Goal: Transaction & Acquisition: Purchase product/service

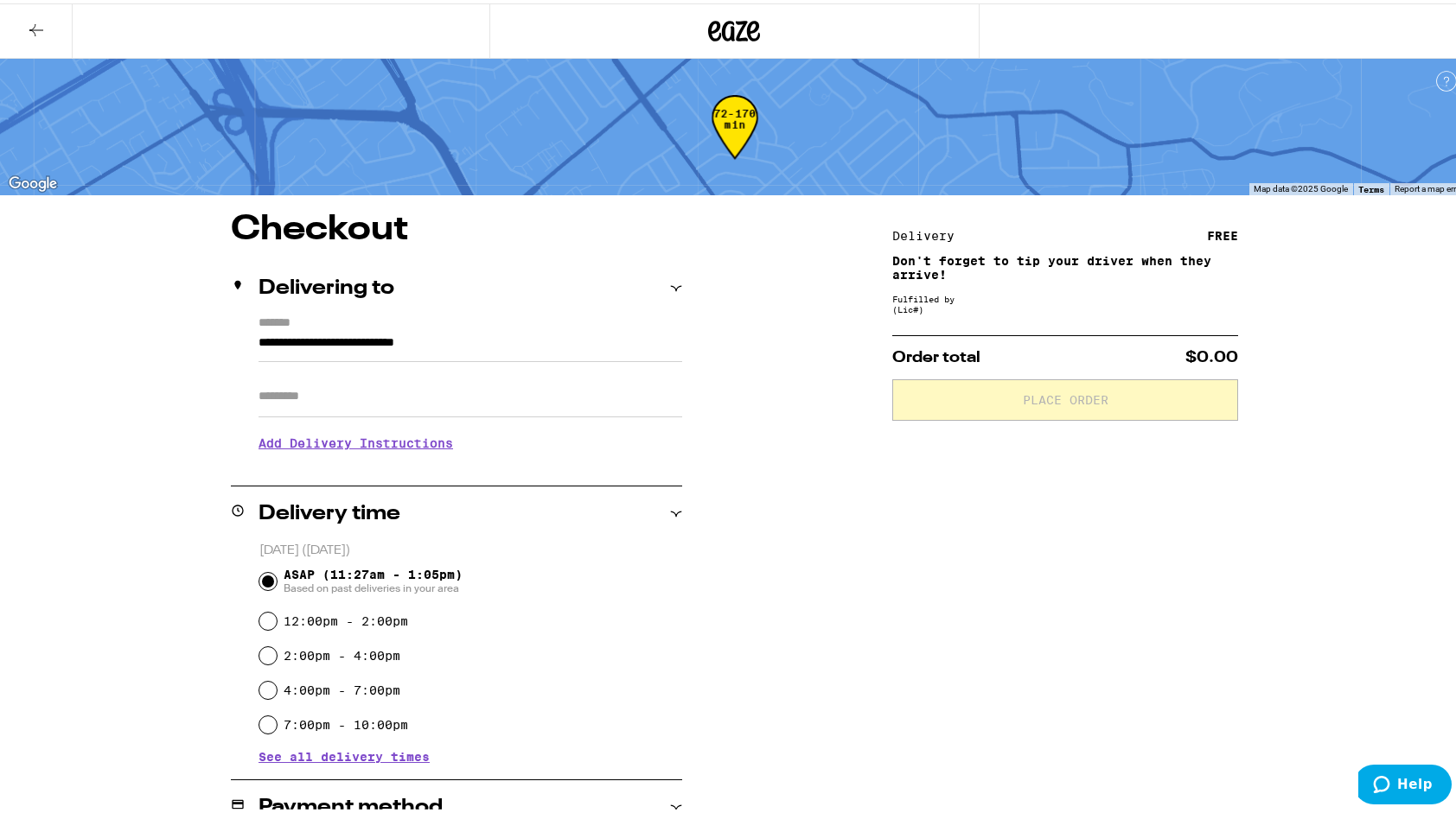
click at [28, 17] on icon at bounding box center [36, 27] width 20 height 20
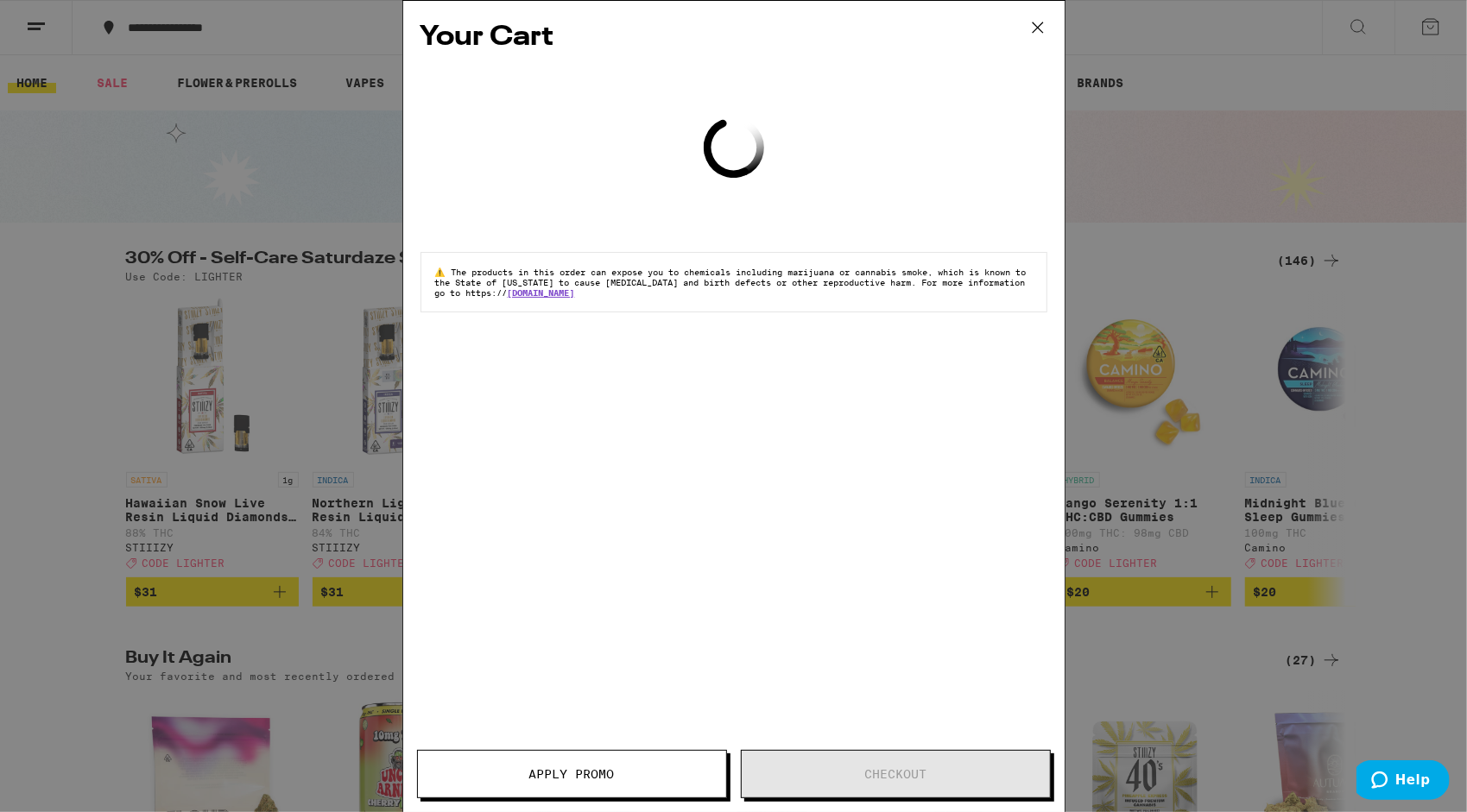
click at [1041, 30] on icon at bounding box center [1037, 28] width 26 height 26
click at [1040, 33] on icon at bounding box center [1037, 28] width 26 height 26
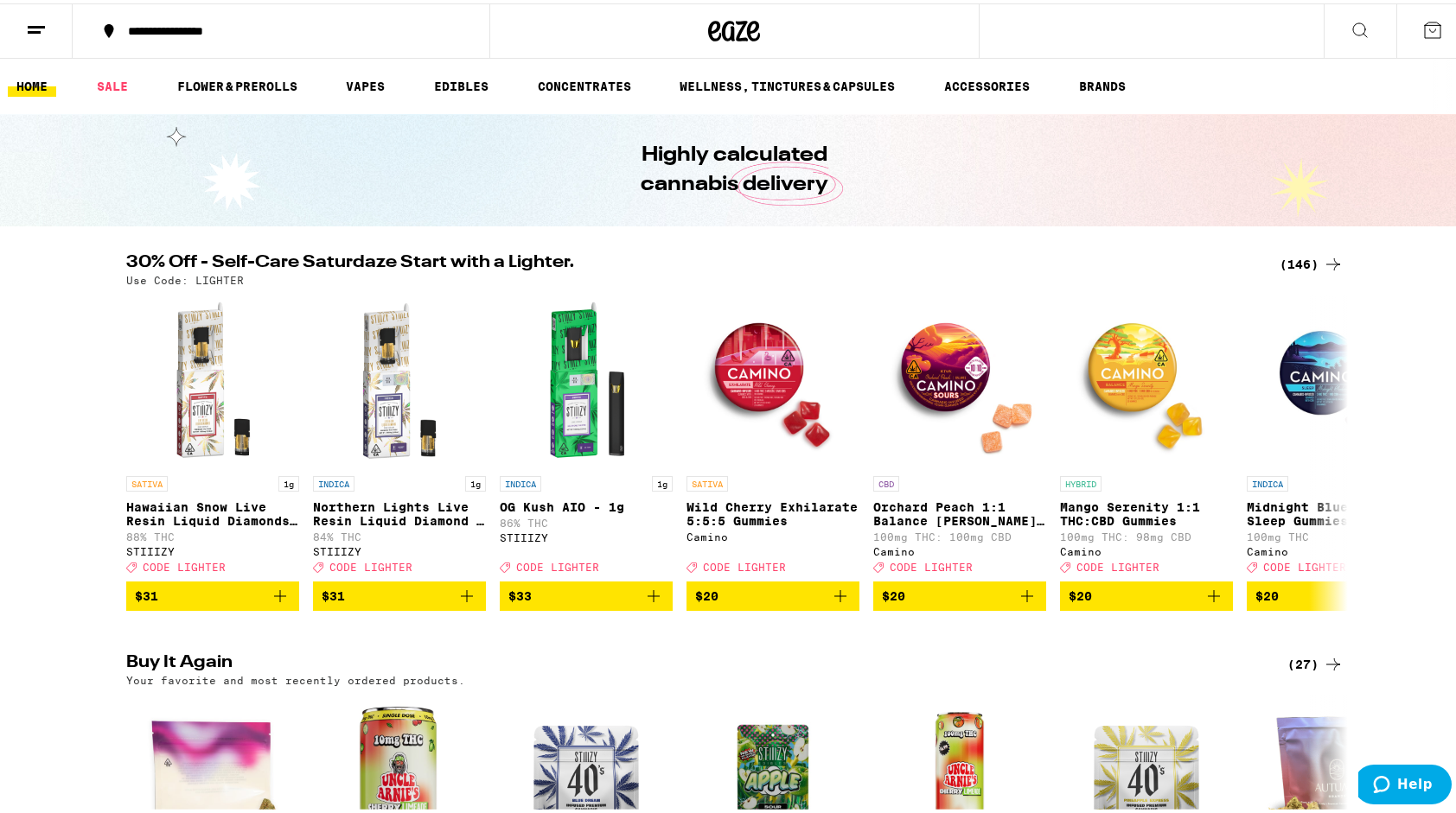
click at [1294, 255] on div "(146)" at bounding box center [1311, 261] width 64 height 20
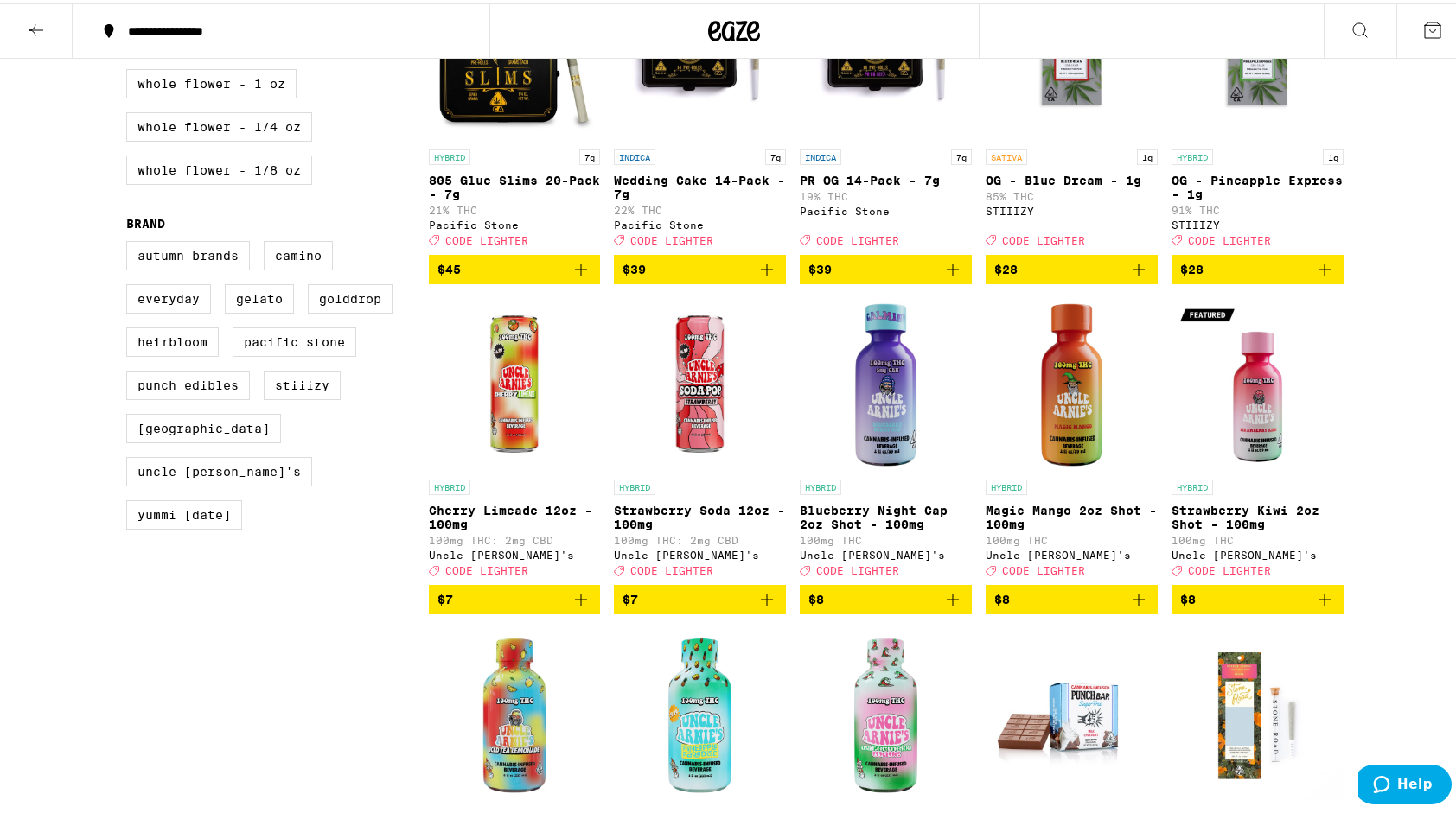
scroll to position [1017, 0]
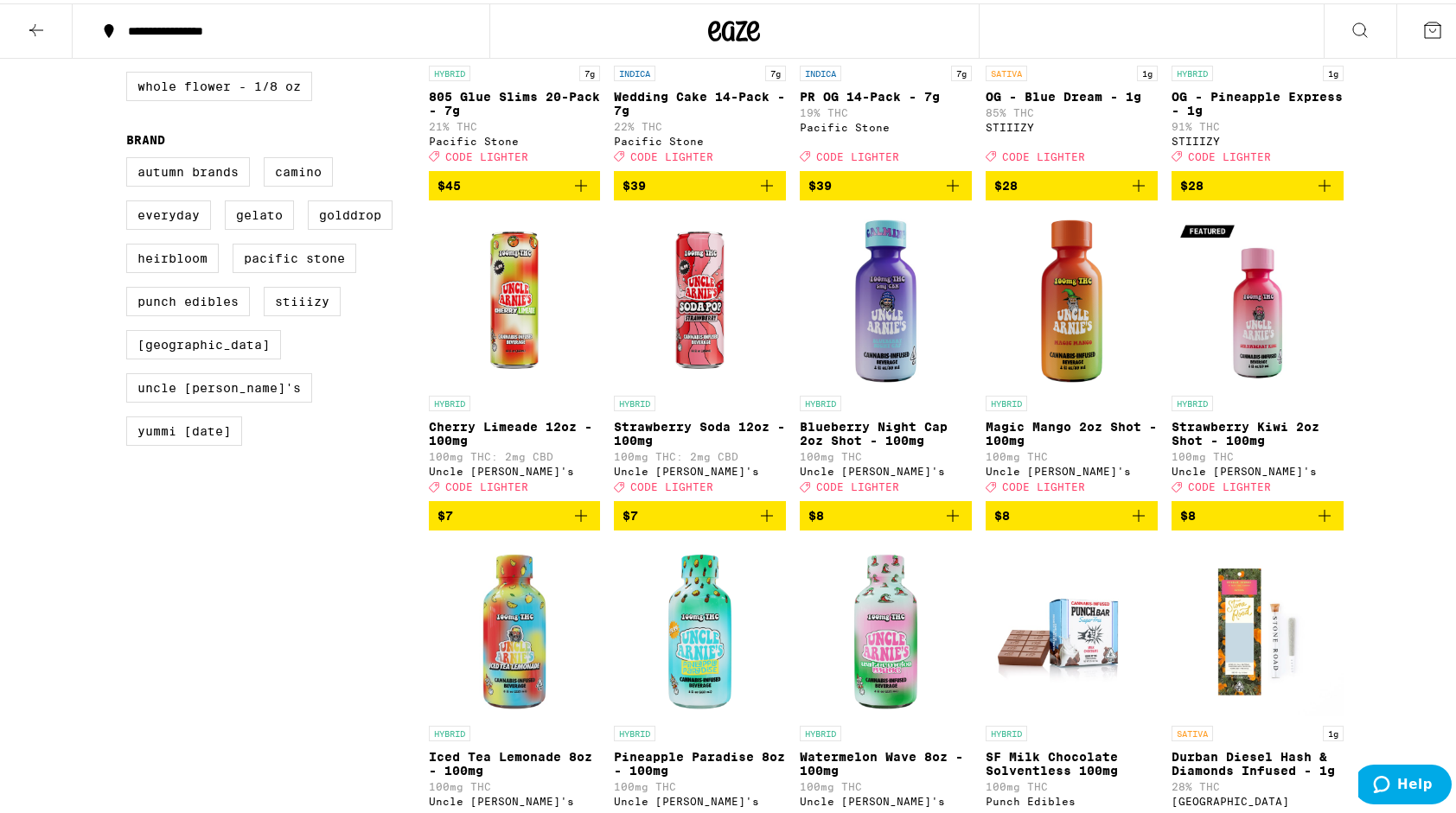
click at [574, 523] on icon "Add to bag" at bounding box center [581, 512] width 20 height 20
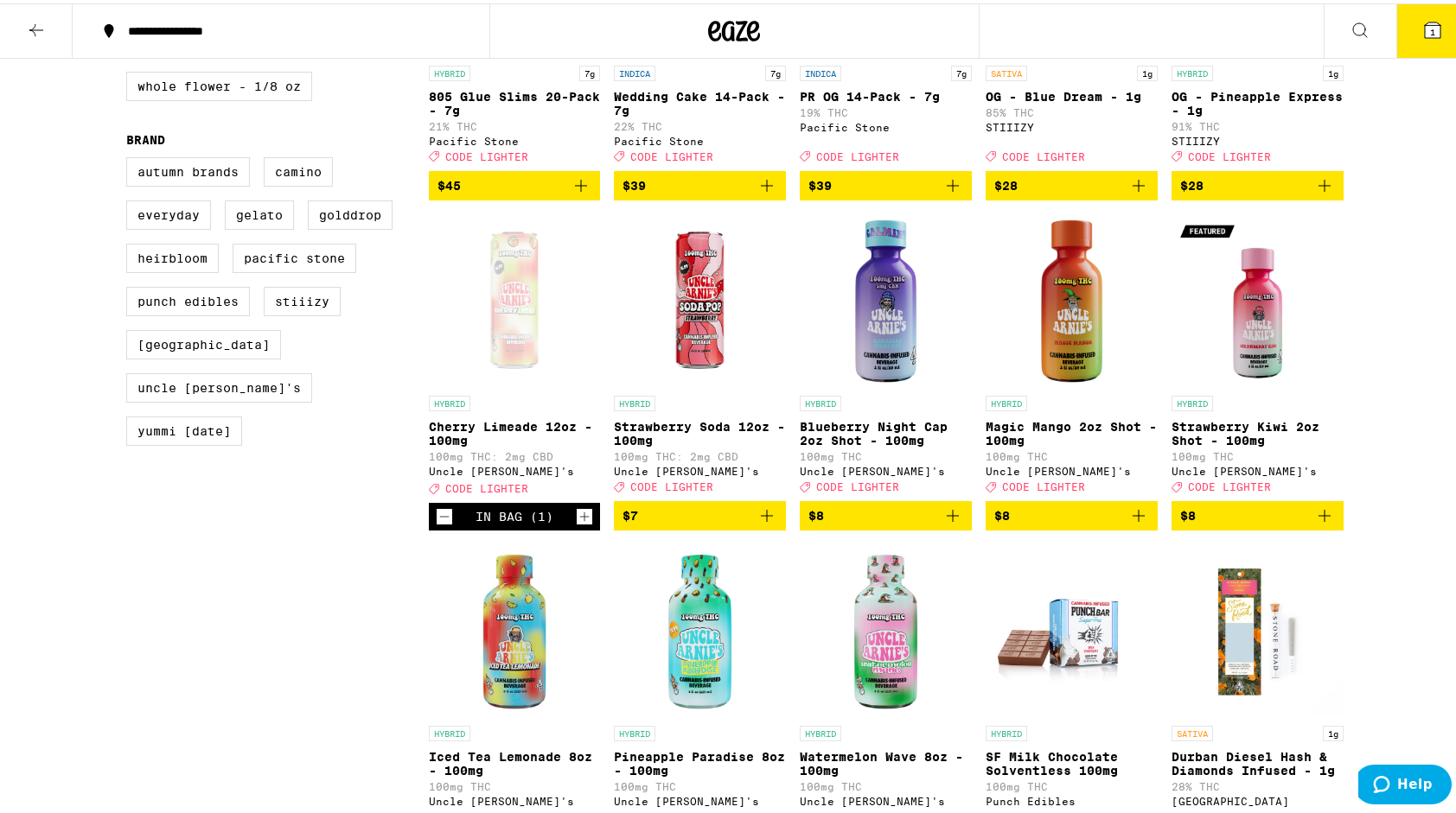
scroll to position [1073, 0]
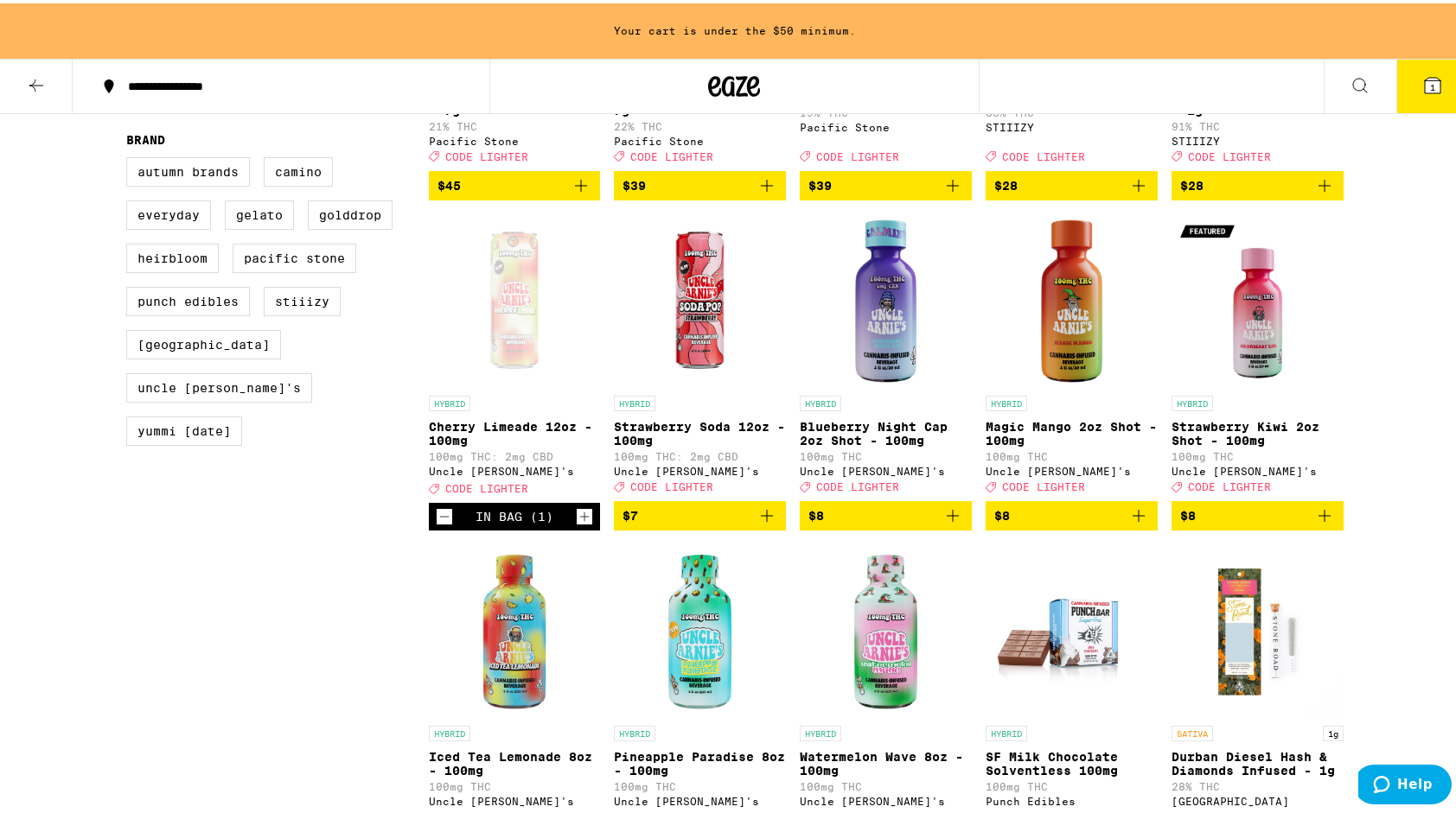
click at [576, 524] on icon "Increment" at bounding box center [584, 513] width 16 height 20
click at [762, 523] on icon "Add to bag" at bounding box center [767, 512] width 20 height 20
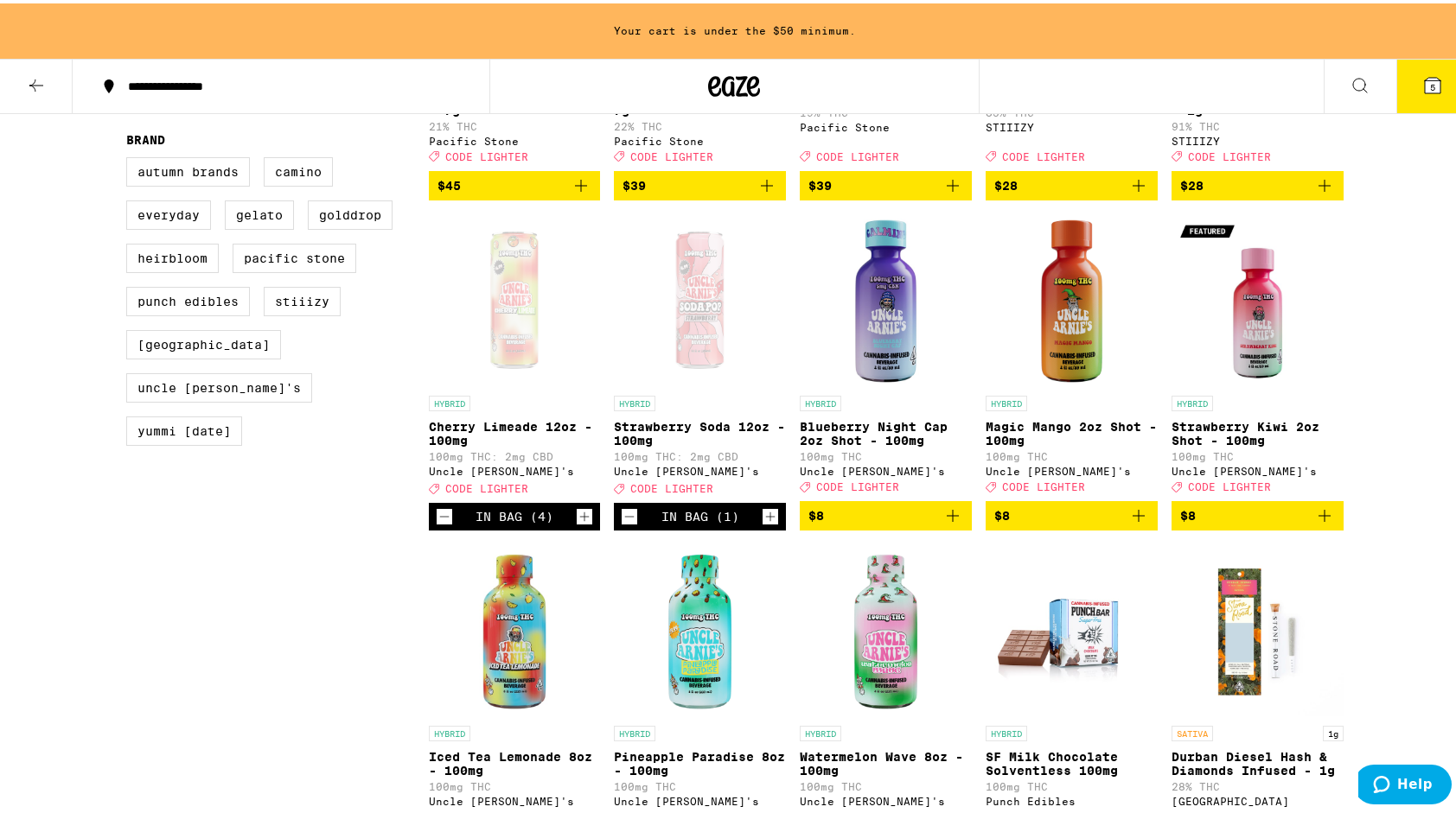
click at [762, 524] on icon "Increment" at bounding box center [770, 513] width 16 height 20
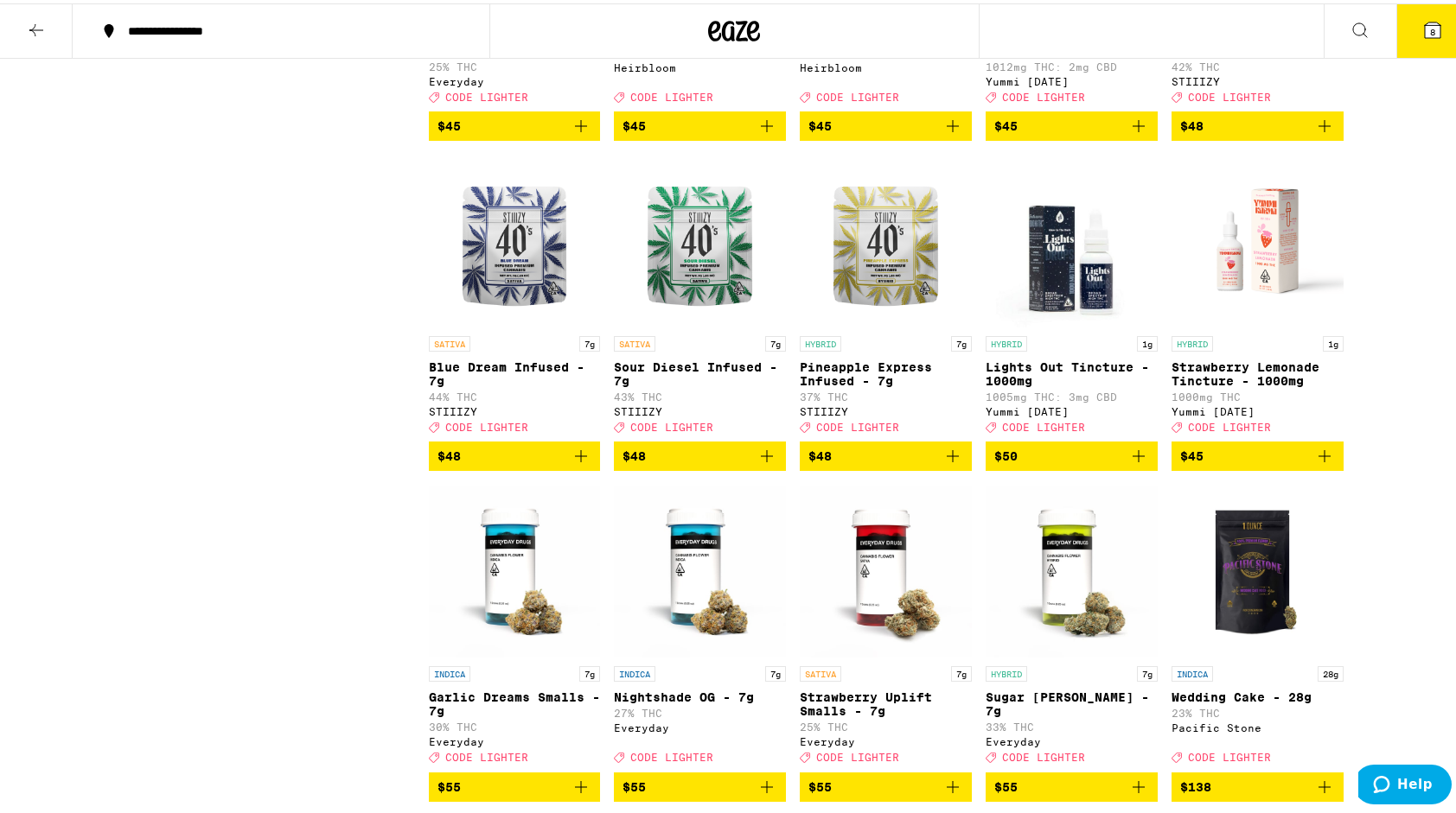
scroll to position [9136, 0]
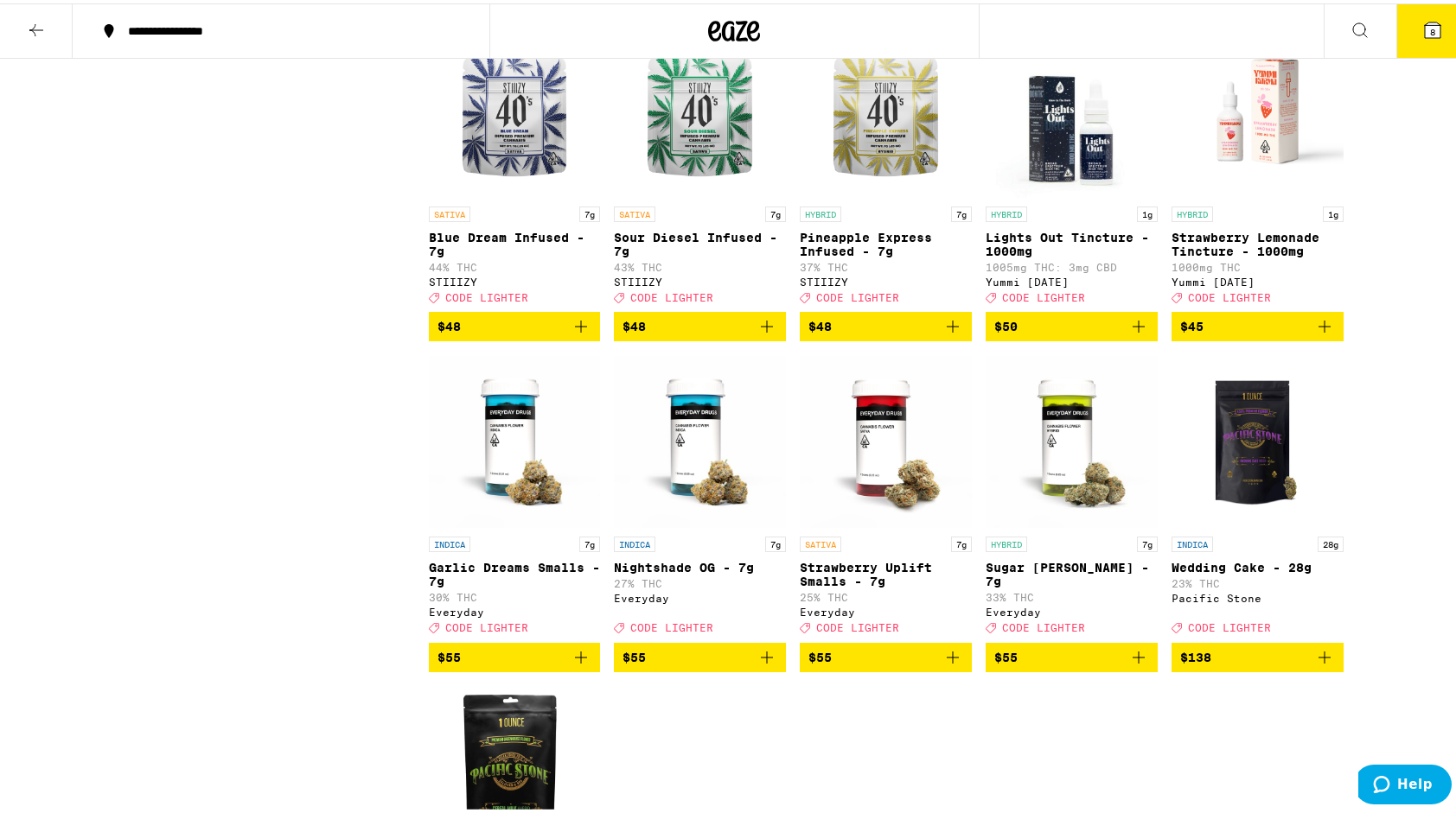
click at [1416, 36] on button "9" at bounding box center [1432, 28] width 73 height 54
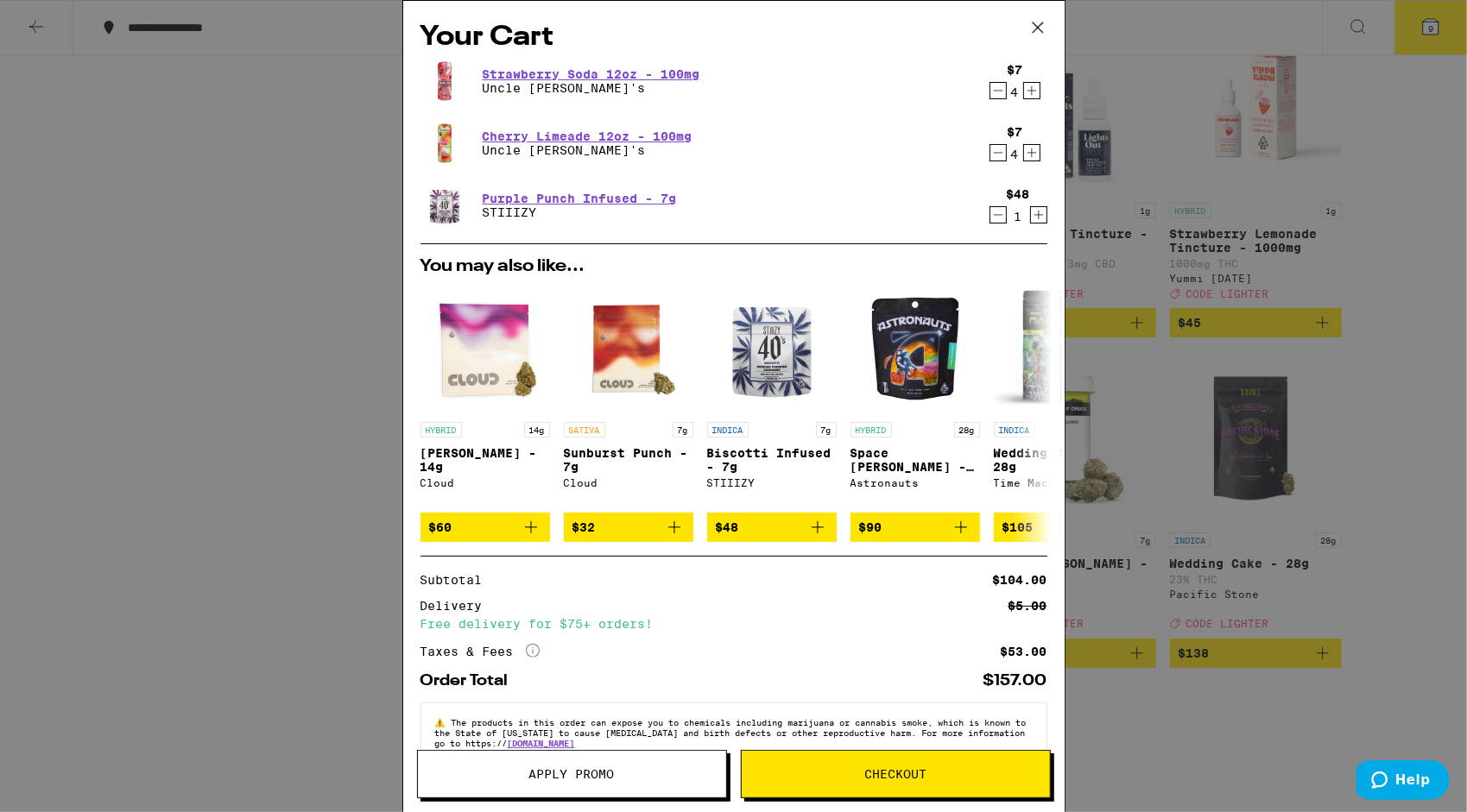
click at [437, 764] on button "Apply Promo" at bounding box center [571, 774] width 309 height 48
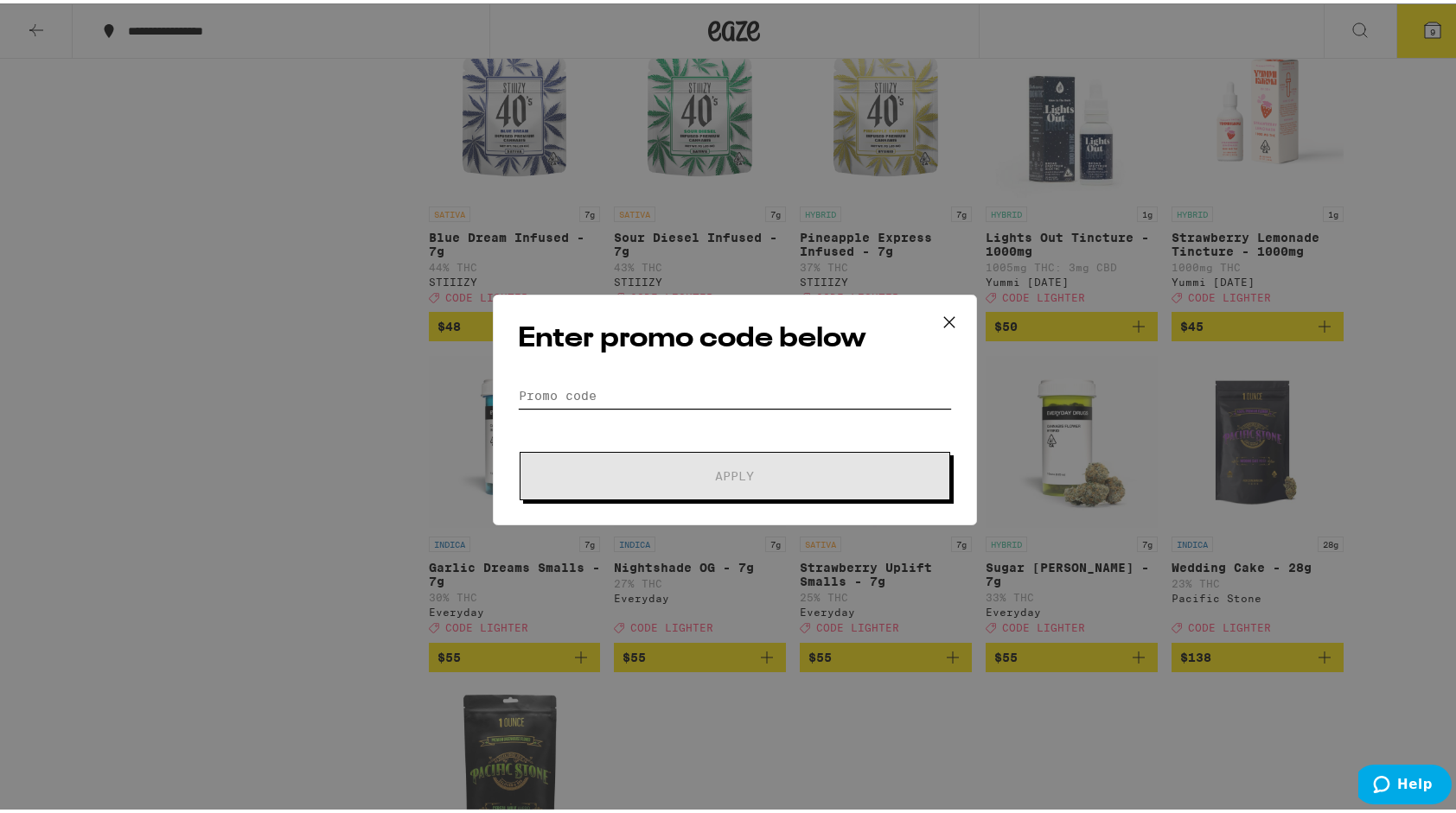
click at [573, 392] on input "Promo Code" at bounding box center [734, 392] width 434 height 26
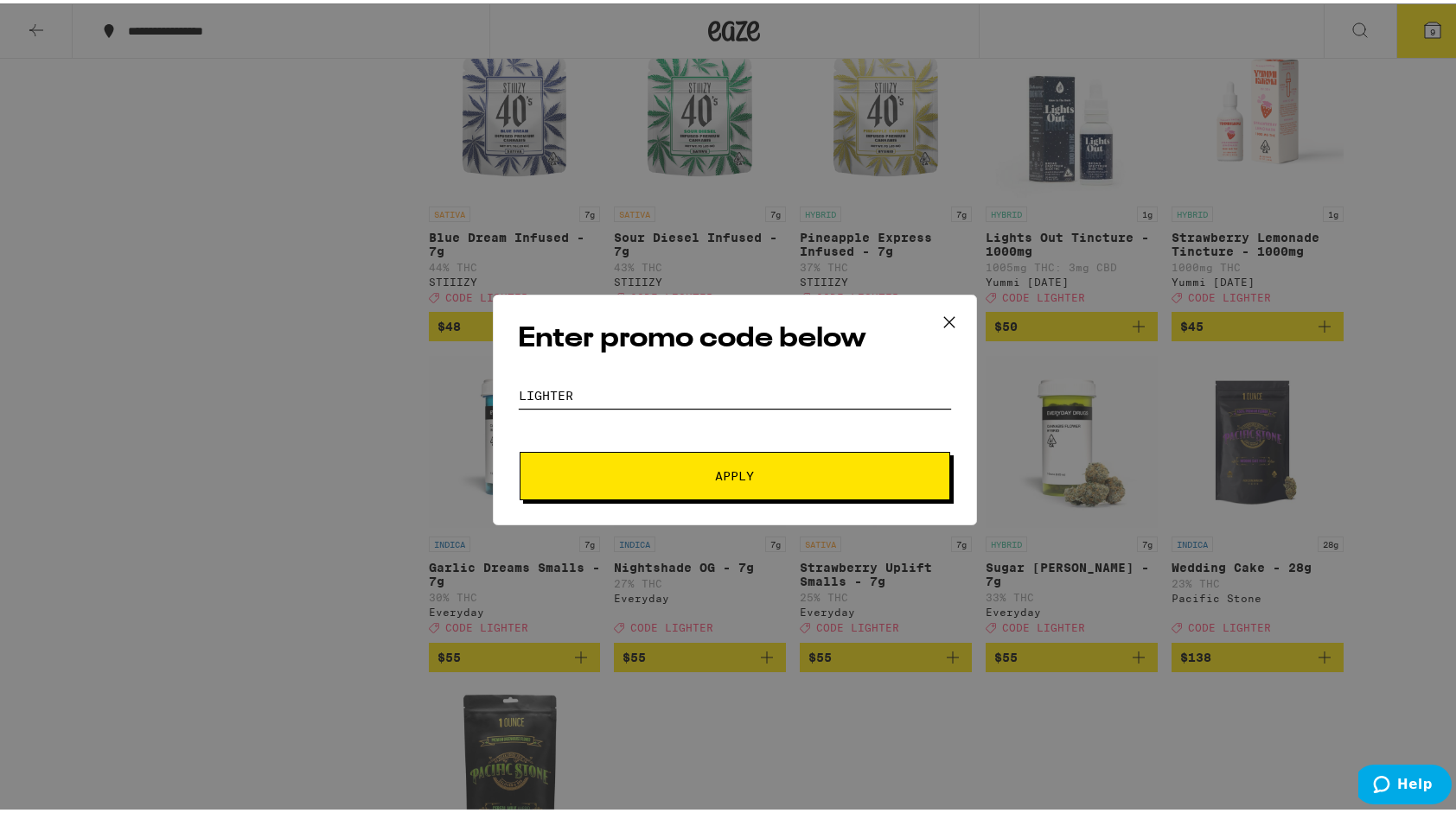
type input "lighter"
click at [643, 477] on span "Apply" at bounding box center [734, 473] width 311 height 12
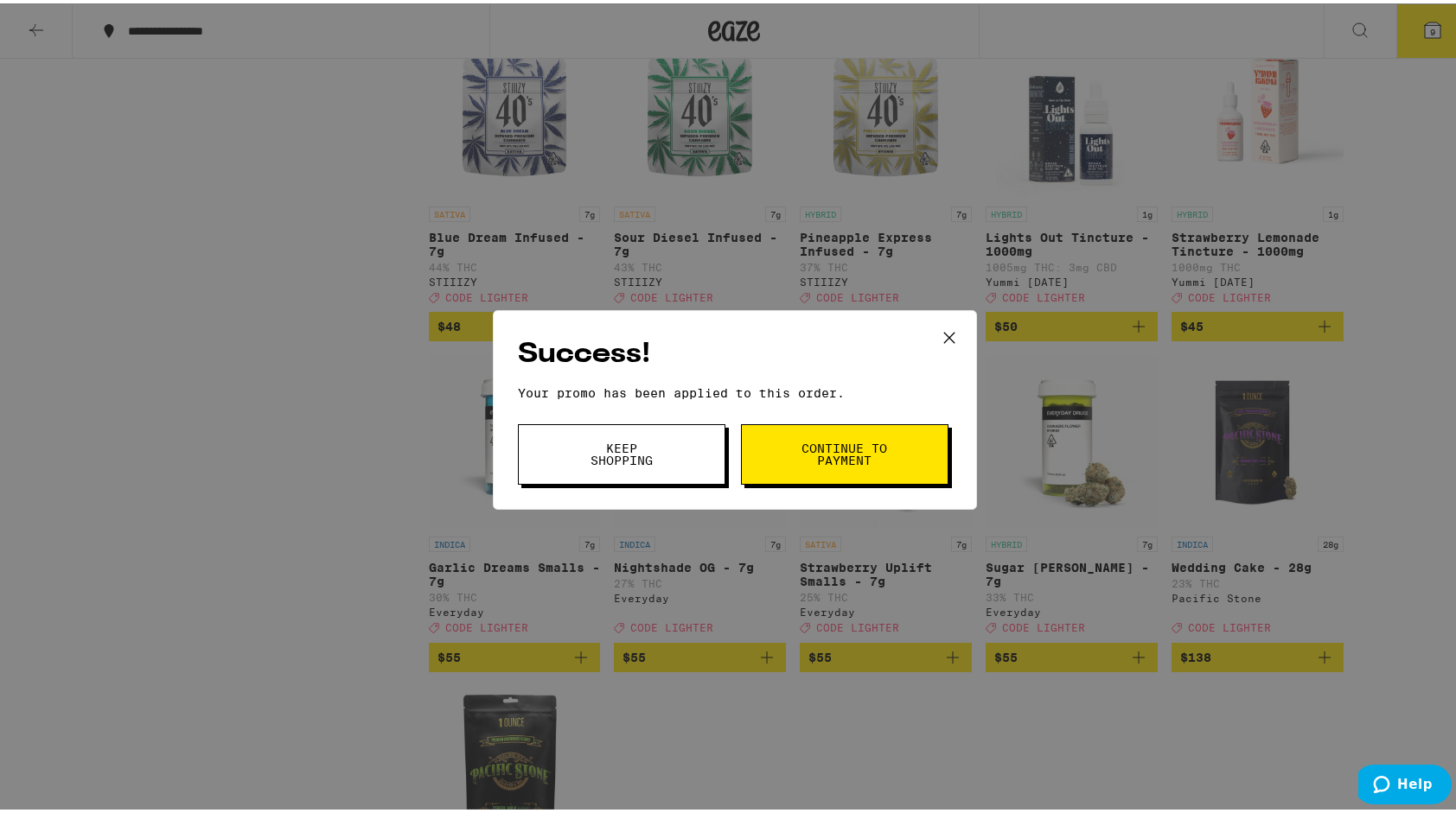
click at [832, 440] on span "Continue to payment" at bounding box center [844, 451] width 88 height 24
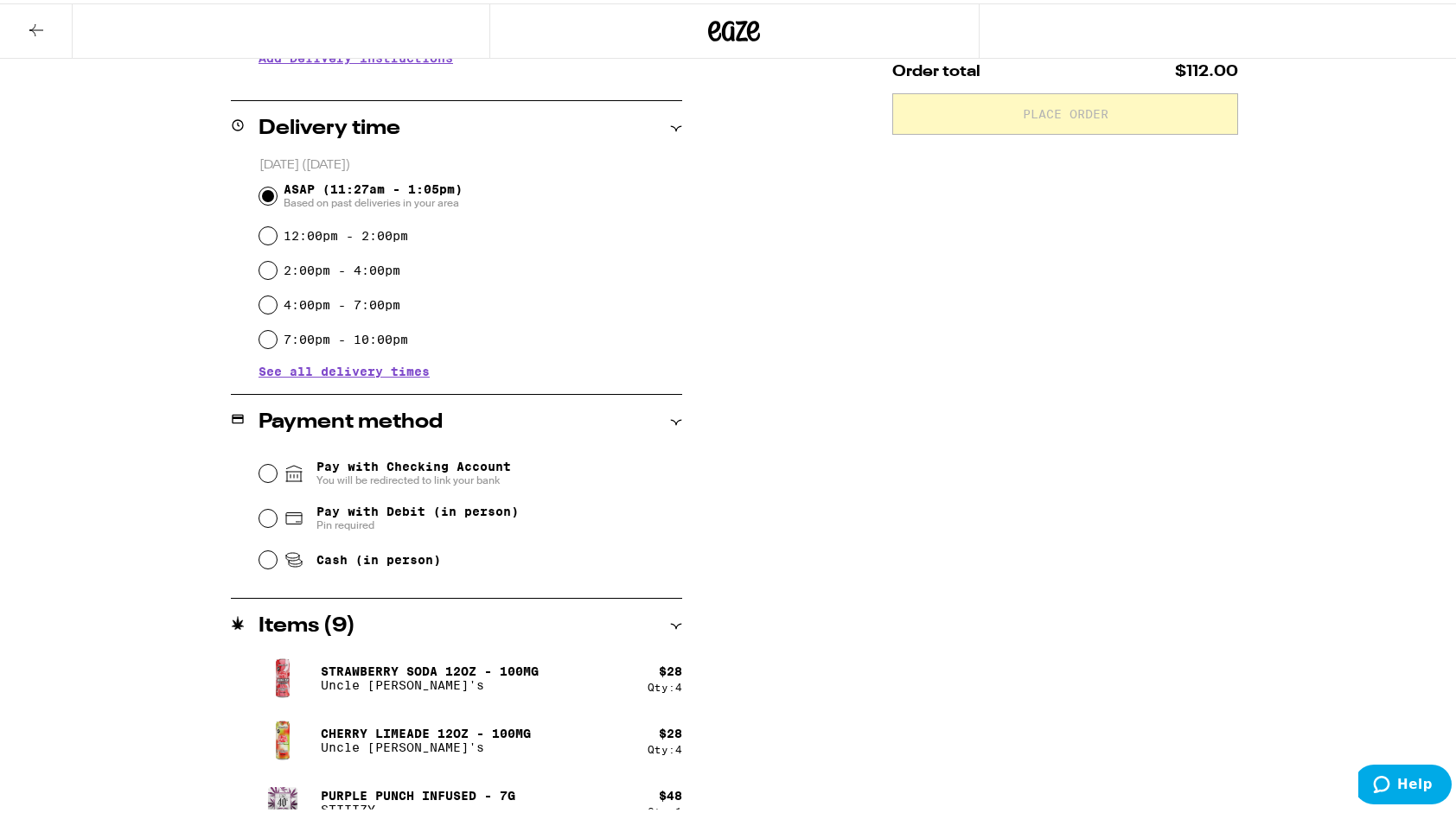
scroll to position [409, 0]
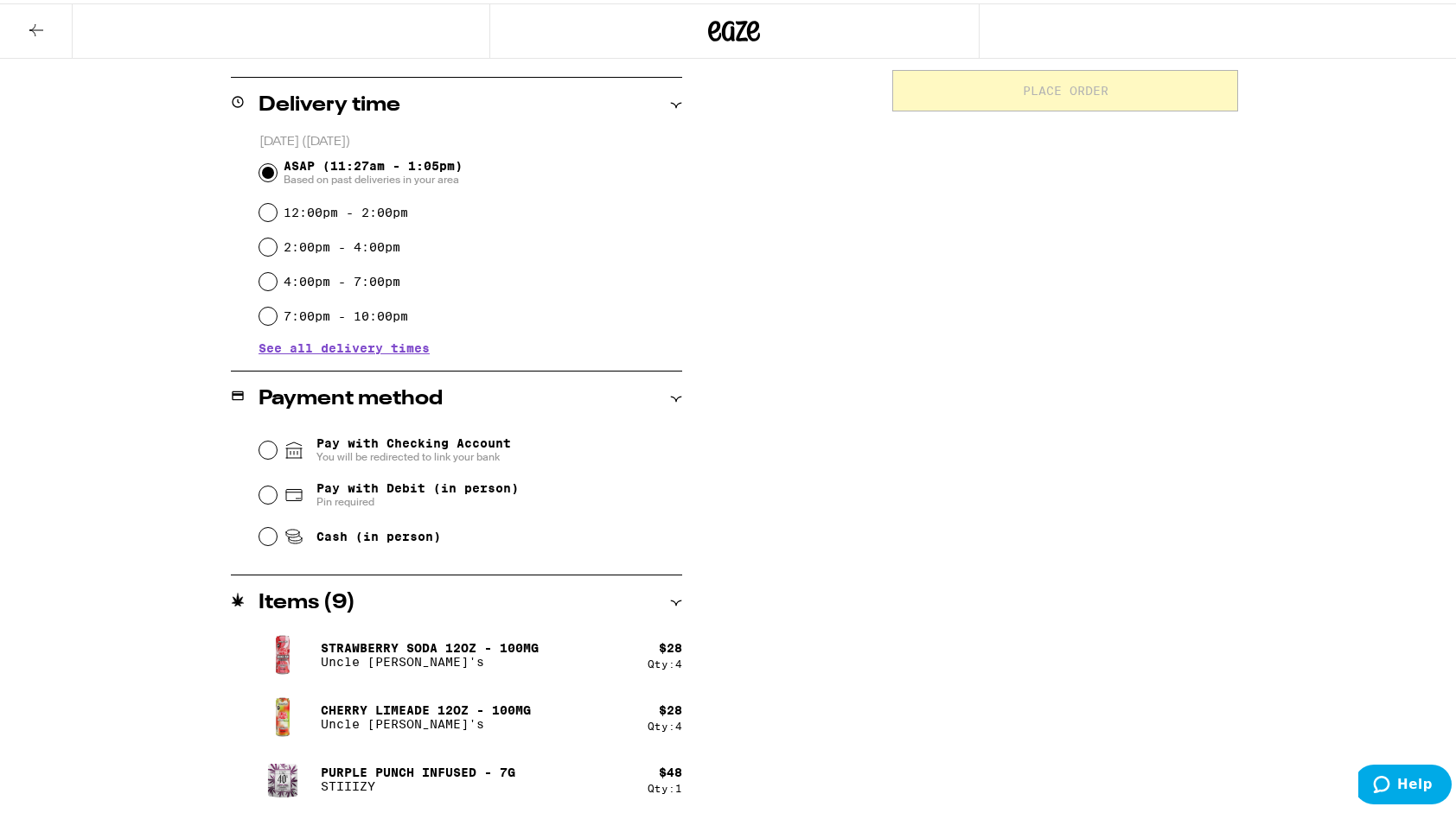
click at [41, 21] on icon at bounding box center [36, 27] width 20 height 20
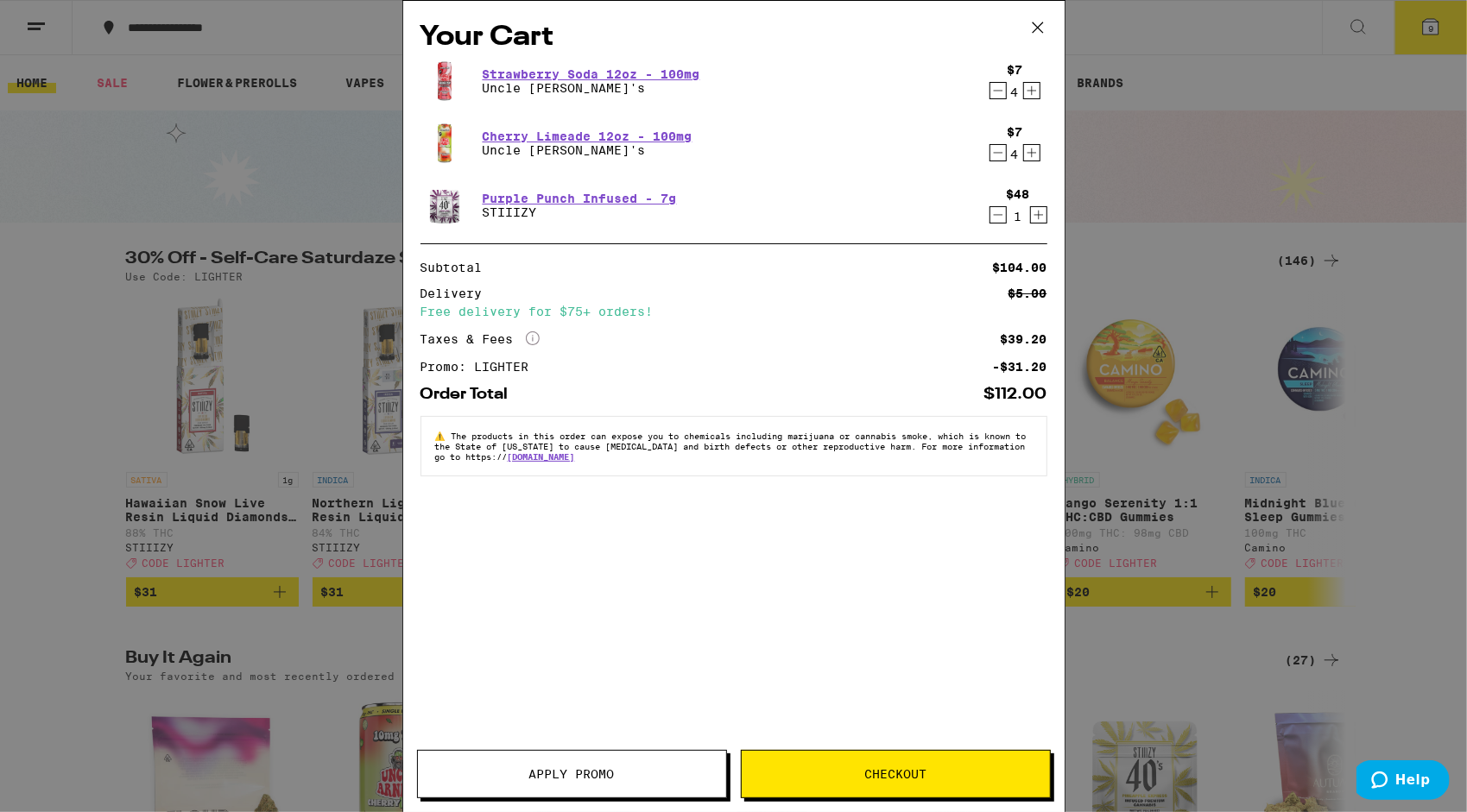
click at [1002, 91] on icon "Decrement" at bounding box center [998, 91] width 16 height 20
click at [1000, 151] on icon "Decrement" at bounding box center [998, 152] width 16 height 20
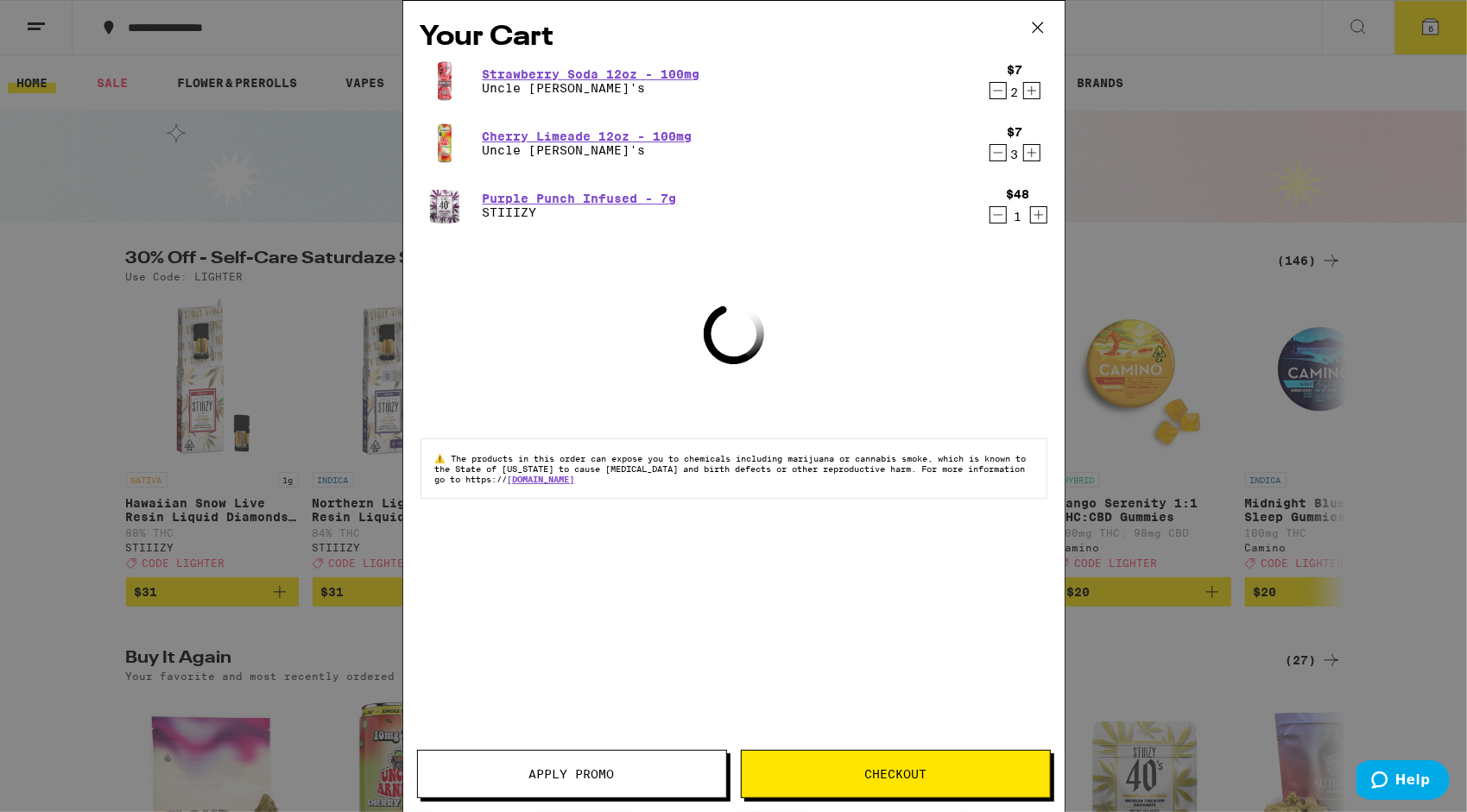
click at [1000, 151] on icon "Decrement" at bounding box center [998, 152] width 16 height 20
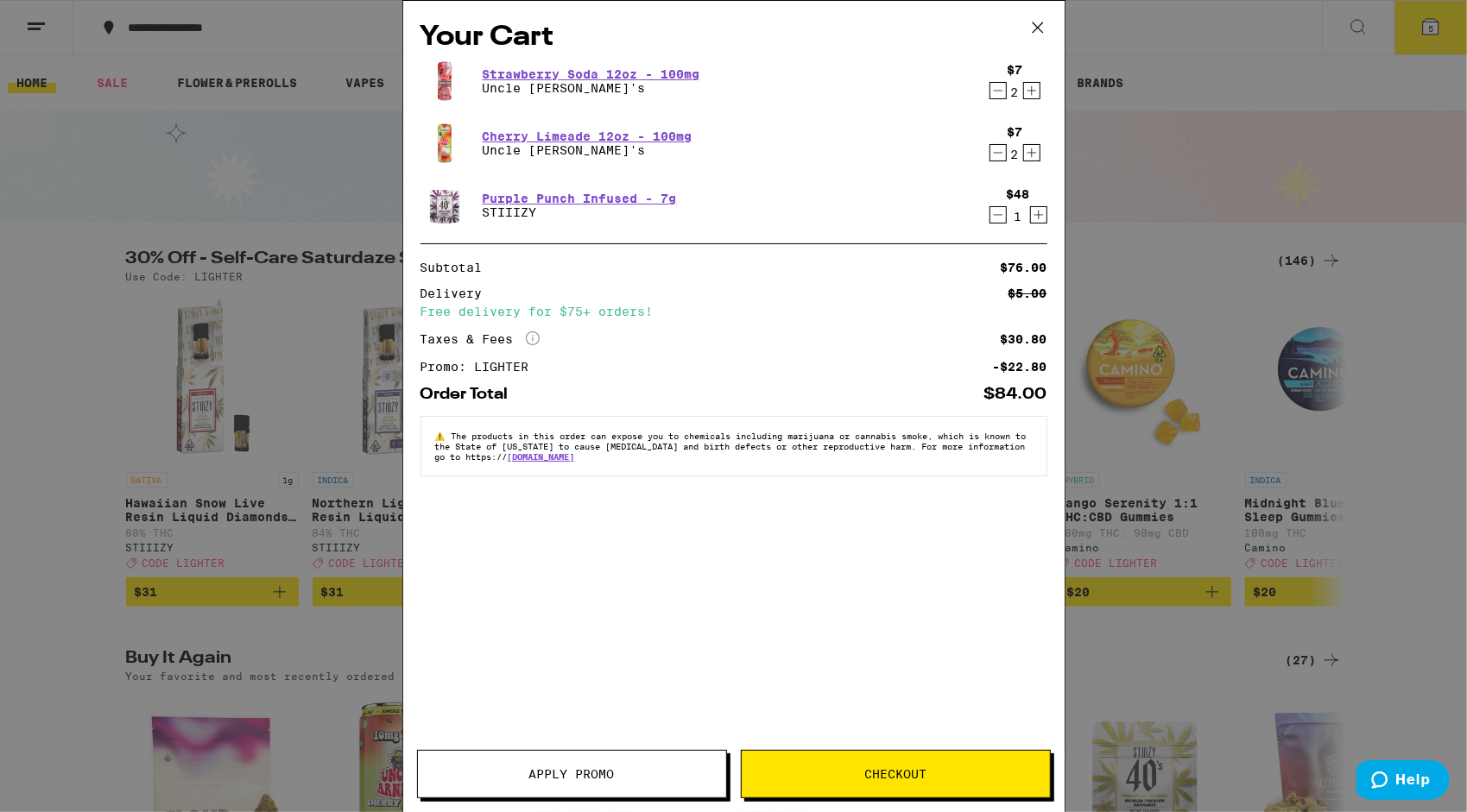
click at [761, 751] on button "Checkout" at bounding box center [895, 774] width 309 height 48
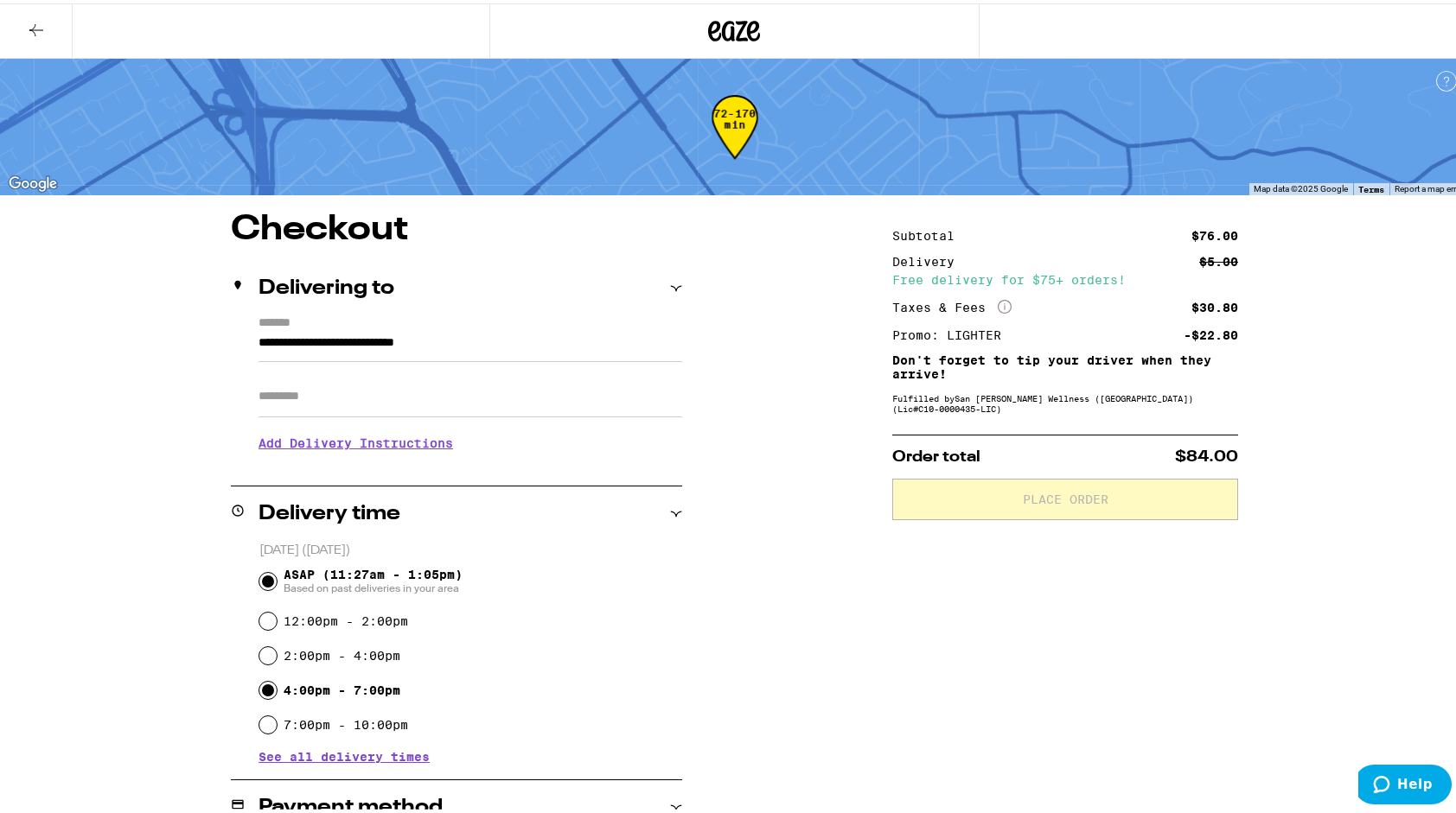
click at [266, 689] on input "4:00pm - 7:00pm" at bounding box center [267, 687] width 18 height 18
radio input "true"
